Goal: Task Accomplishment & Management: Use online tool/utility

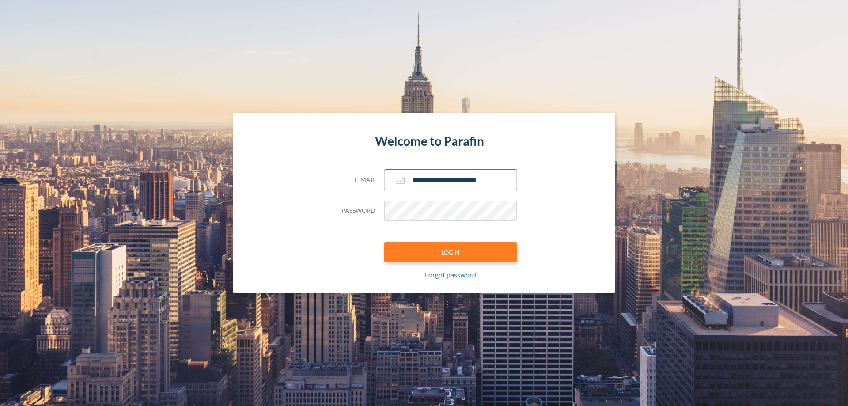
type input "**********"
click at [451, 252] on button "LOGIN" at bounding box center [450, 252] width 133 height 20
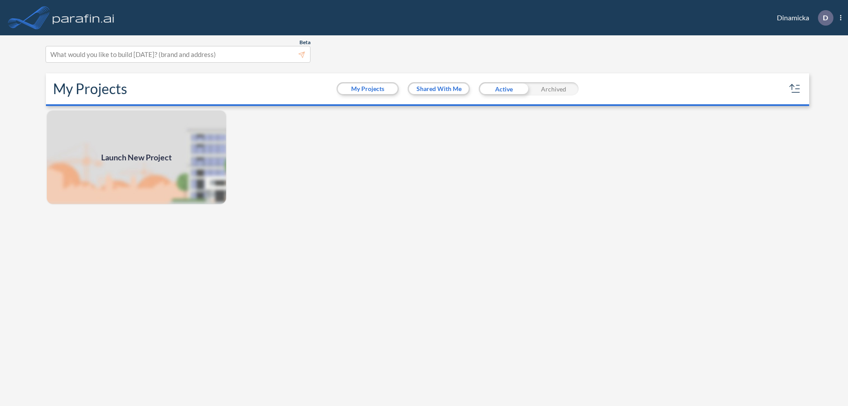
scroll to position [2, 0]
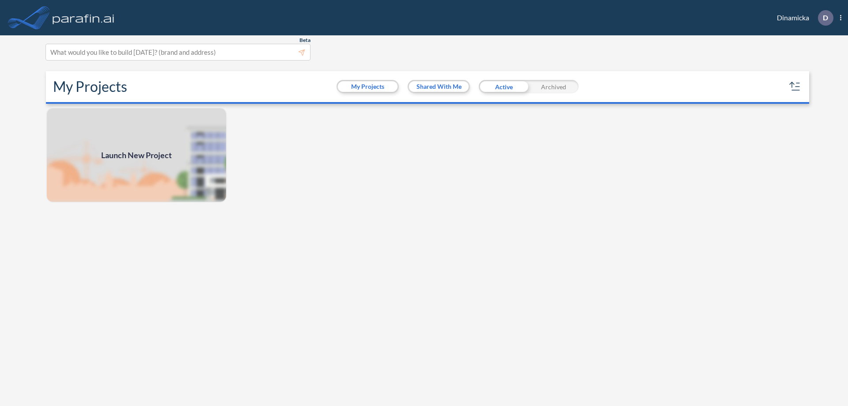
click at [137, 155] on span "Launch New Project" at bounding box center [136, 155] width 71 height 12
